Goal: Information Seeking & Learning: Learn about a topic

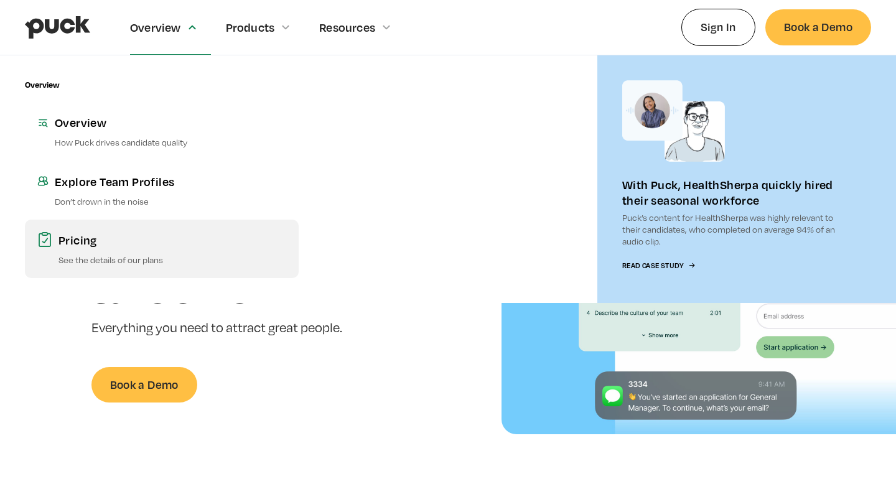
click at [172, 261] on p "See the details of our plans" at bounding box center [172, 260] width 228 height 12
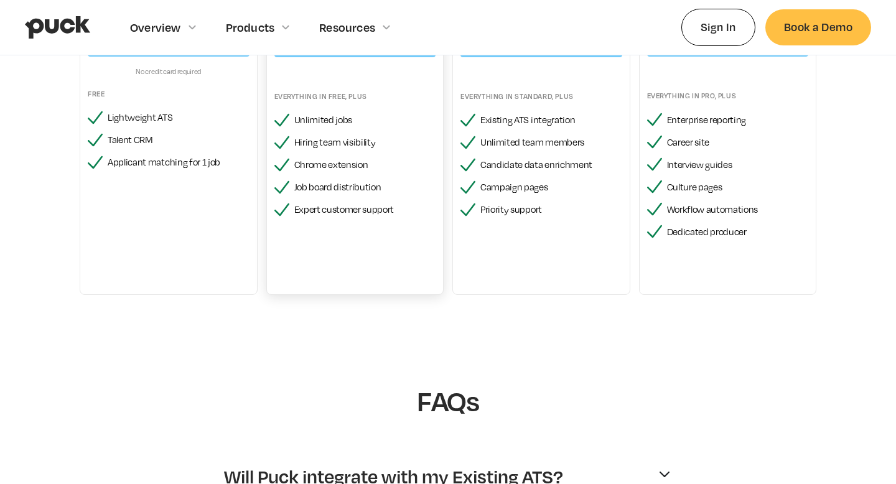
scroll to position [19, 0]
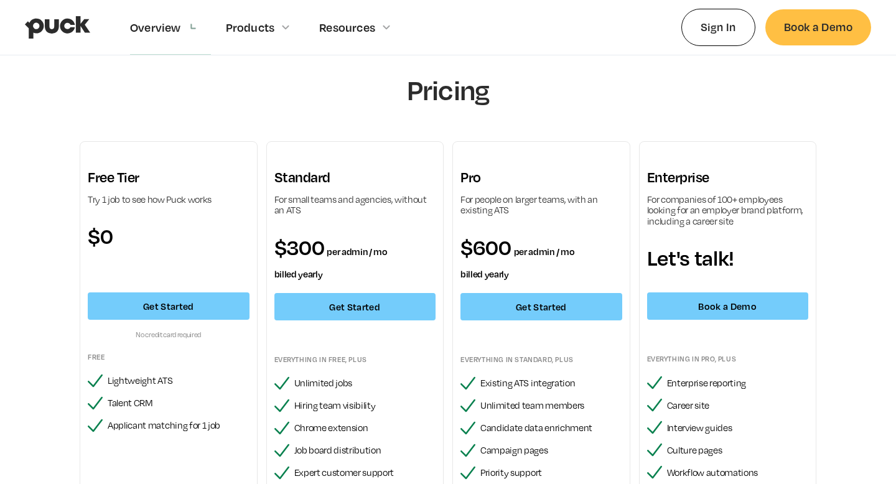
drag, startPoint x: 63, startPoint y: 22, endPoint x: 72, endPoint y: 12, distance: 13.6
click at [63, 22] on img "home" at bounding box center [57, 28] width 65 height 24
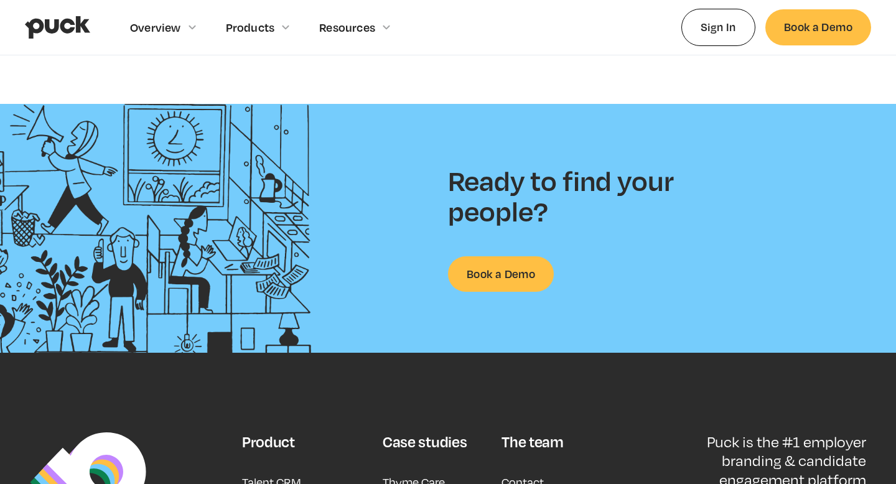
scroll to position [3207, 0]
